Goal: Find specific page/section: Find specific page/section

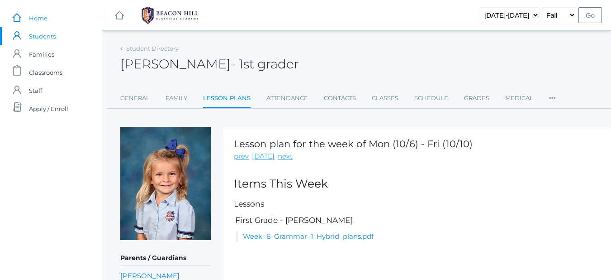
click at [44, 16] on span "Home" at bounding box center [38, 18] width 19 height 18
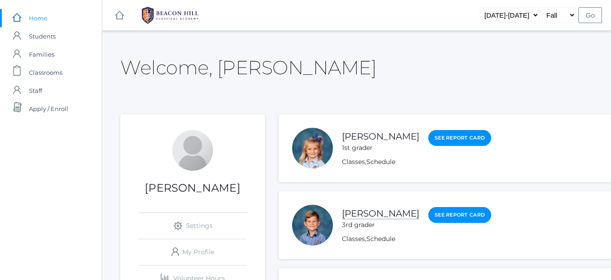
click at [375, 216] on link "[PERSON_NAME]" at bounding box center [380, 213] width 77 height 11
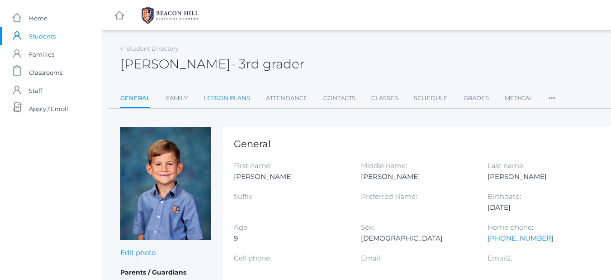
click at [228, 98] on link "Lesson Plans" at bounding box center [227, 98] width 47 height 18
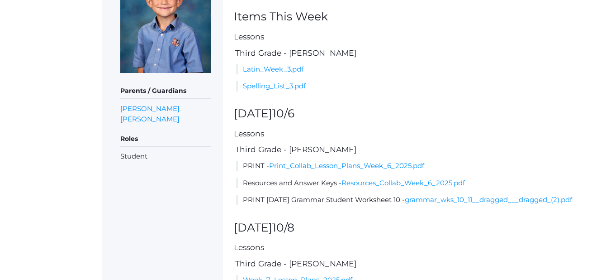
scroll to position [168, 0]
click at [432, 197] on link "grammar_wks_10_11__dragged___dragged_(2).pdf" at bounding box center [488, 198] width 167 height 9
